Goal: Find specific page/section: Find specific page/section

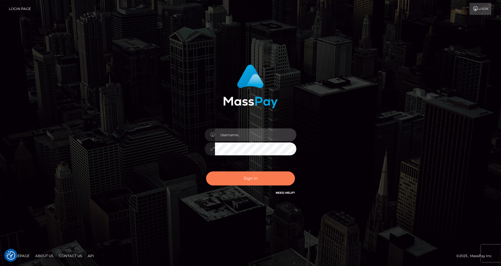
type input "Anthony.Spree"
click at [250, 180] on button "Sign in" at bounding box center [250, 178] width 89 height 14
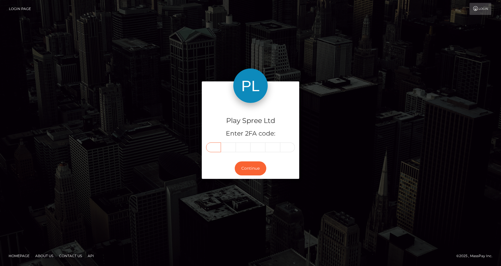
click at [217, 150] on input "text" at bounding box center [213, 147] width 15 height 10
type input "3"
type input "8"
type input "4"
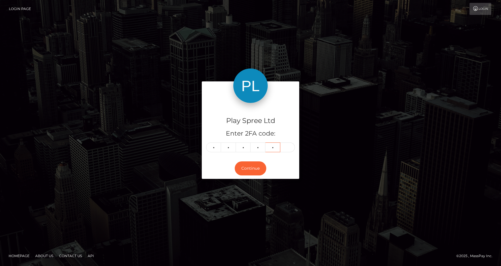
type input "4"
type input "1"
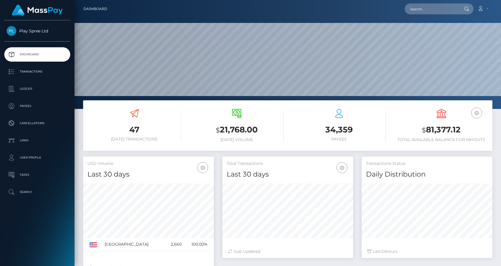
scroll to position [102, 131]
click at [428, 8] on input "text" at bounding box center [432, 8] width 54 height 11
paste input "388441"
click at [414, 7] on input "388441" at bounding box center [432, 8] width 54 height 11
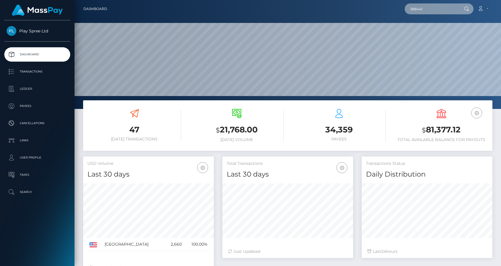
paste input "66742"
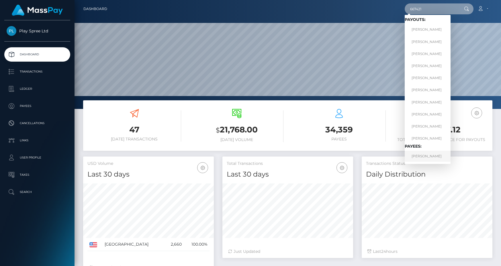
type input "667421"
click at [435, 153] on link "MARVETTA EVETTE WILLIAMS" at bounding box center [428, 156] width 46 height 11
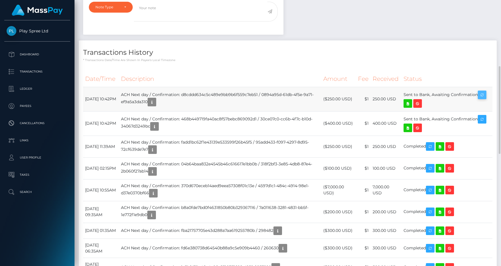
scroll to position [69, 131]
click at [479, 99] on icon "button" at bounding box center [482, 94] width 7 height 7
click at [479, 123] on icon "button" at bounding box center [482, 119] width 7 height 7
